Goal: Task Accomplishment & Management: Manage account settings

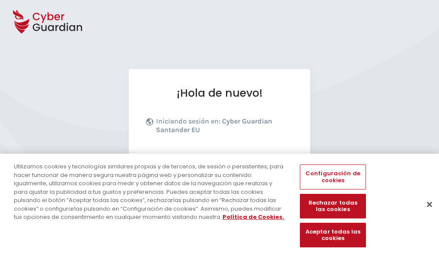
scroll to position [106, 0]
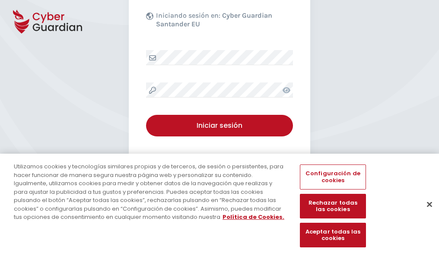
click at [425, 213] on button "Cerrar" at bounding box center [429, 204] width 19 height 19
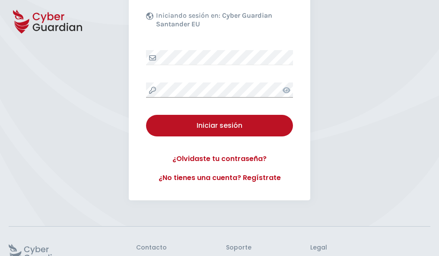
scroll to position [168, 0]
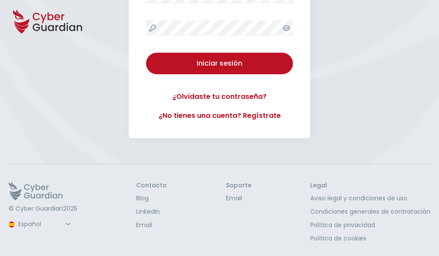
click at [146, 53] on button "Iniciar sesión" at bounding box center [219, 64] width 147 height 22
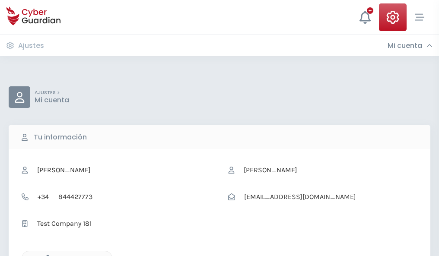
click at [45, 255] on icon "button" at bounding box center [45, 258] width 7 height 7
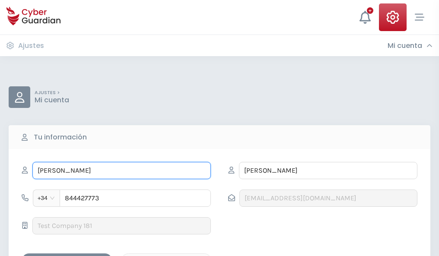
click at [121, 171] on input "FLORENTINO" at bounding box center [121, 170] width 178 height 17
type input "F"
type input "Joaquina"
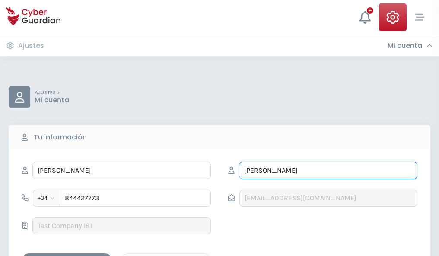
click at [328, 171] on input "PARRA" at bounding box center [328, 170] width 178 height 17
type input "P"
type input "Paz"
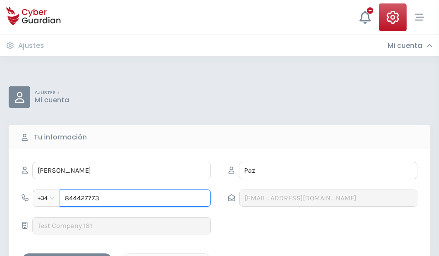
click at [135, 198] on input "844427773" at bounding box center [135, 198] width 151 height 17
type input "8"
type input "972530717"
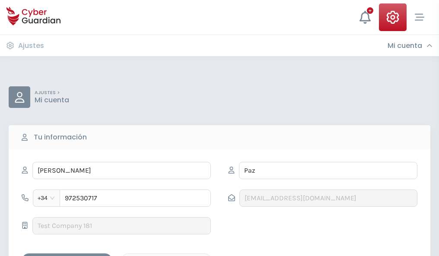
click at [67, 256] on div "Guardar cambios" at bounding box center [67, 261] width 78 height 11
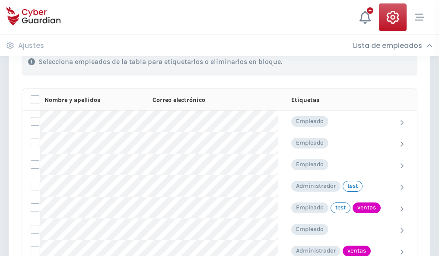
scroll to position [391, 0]
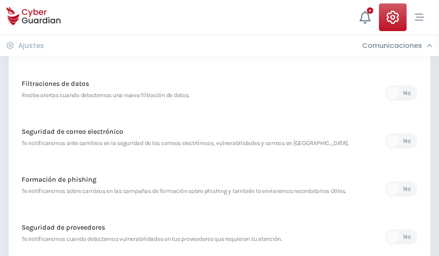
scroll to position [455, 0]
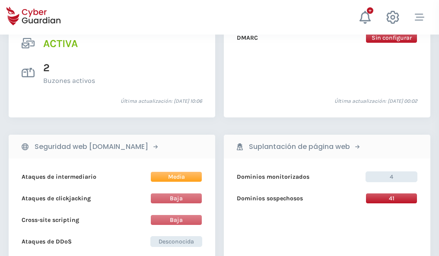
scroll to position [878, 0]
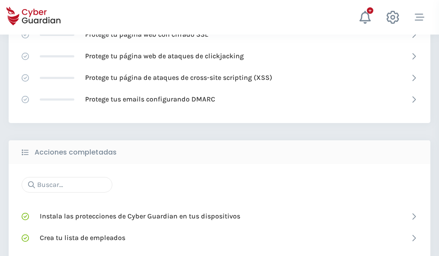
scroll to position [575, 0]
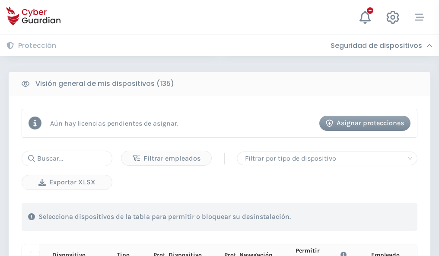
scroll to position [763, 0]
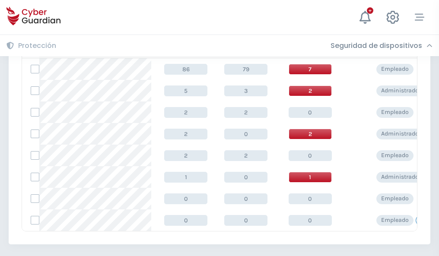
scroll to position [401, 0]
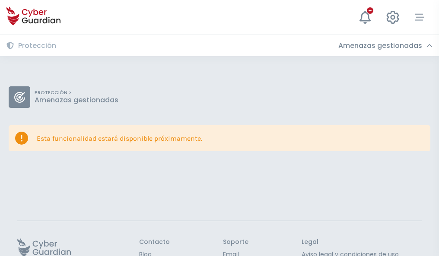
scroll to position [56, 0]
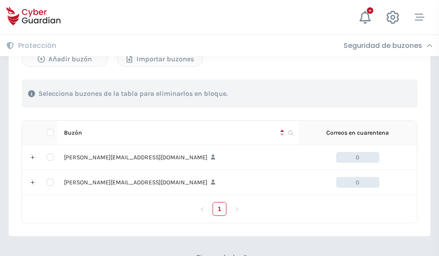
scroll to position [375, 0]
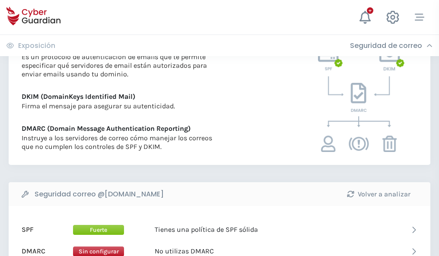
scroll to position [466, 0]
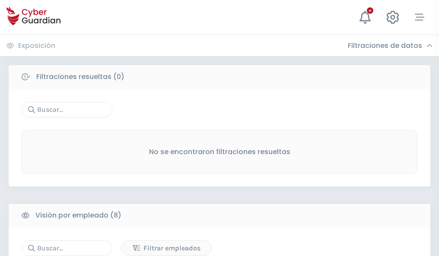
scroll to position [736, 0]
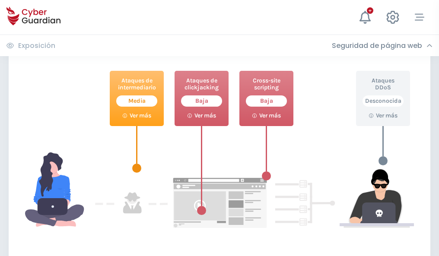
scroll to position [470, 0]
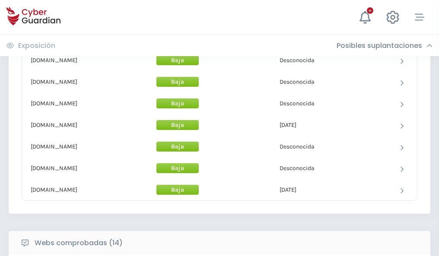
scroll to position [842, 0]
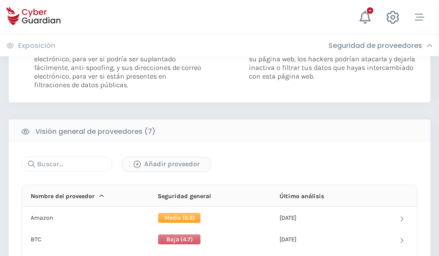
scroll to position [578, 0]
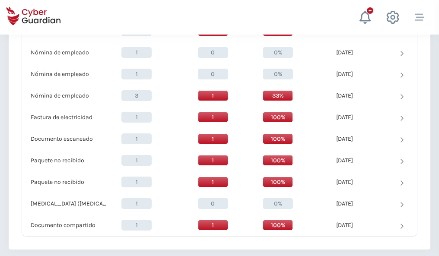
scroll to position [895, 0]
